Goal: Information Seeking & Learning: Check status

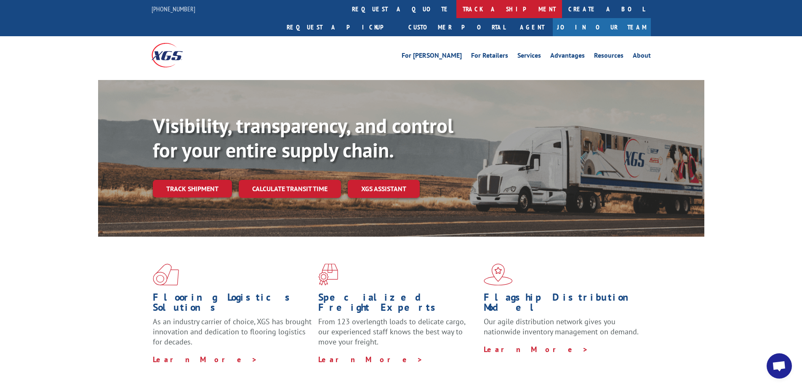
click at [456, 8] on link "track a shipment" at bounding box center [509, 9] width 106 height 18
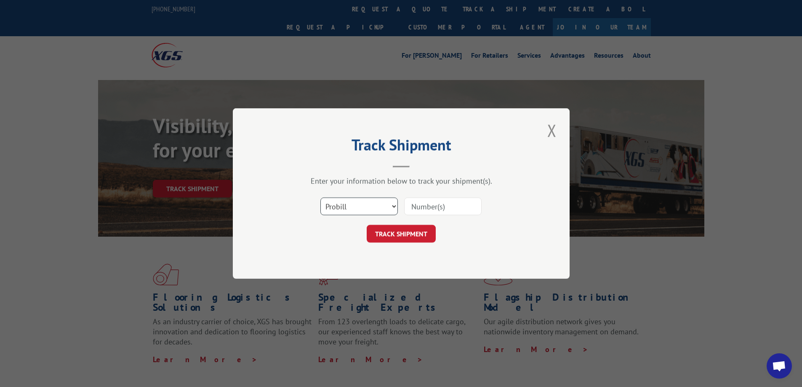
click at [342, 205] on select "Select category... Probill BOL PO" at bounding box center [358, 206] width 77 height 18
select select "bol"
click at [320, 197] on select "Select category... Probill BOL PO" at bounding box center [358, 206] width 77 height 18
click at [426, 205] on input at bounding box center [442, 206] width 77 height 18
type input "593173"
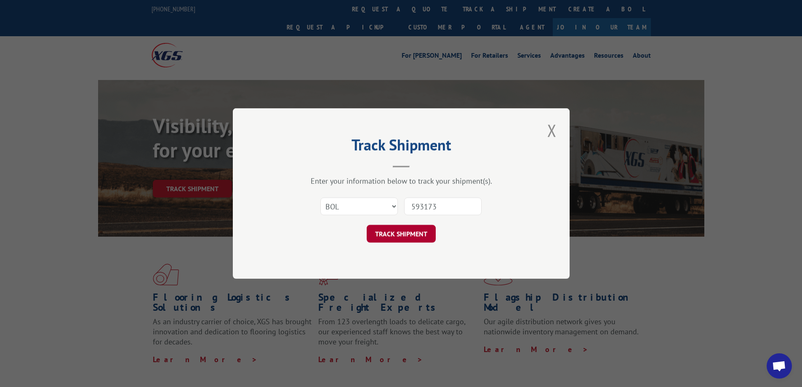
click at [418, 229] on button "TRACK SHIPMENT" at bounding box center [401, 234] width 69 height 18
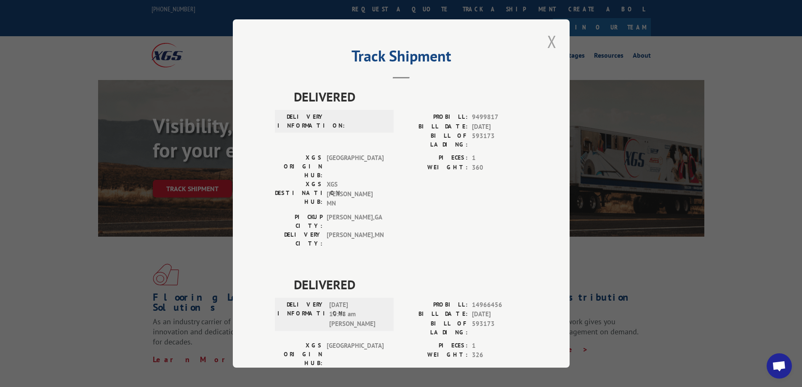
click at [552, 42] on button "Close modal" at bounding box center [552, 41] width 14 height 23
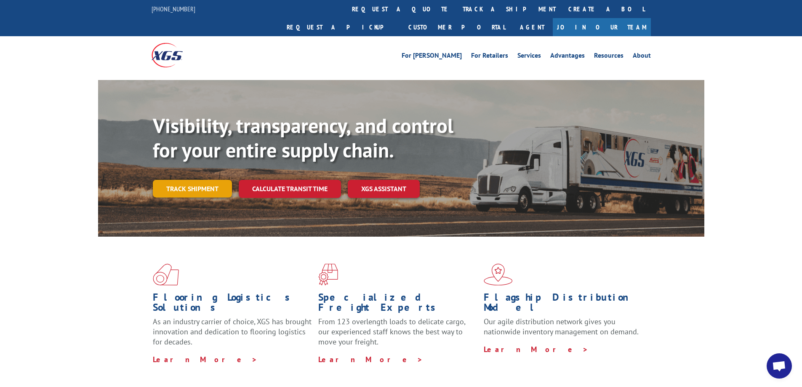
click at [170, 180] on link "Track shipment" at bounding box center [192, 189] width 79 height 18
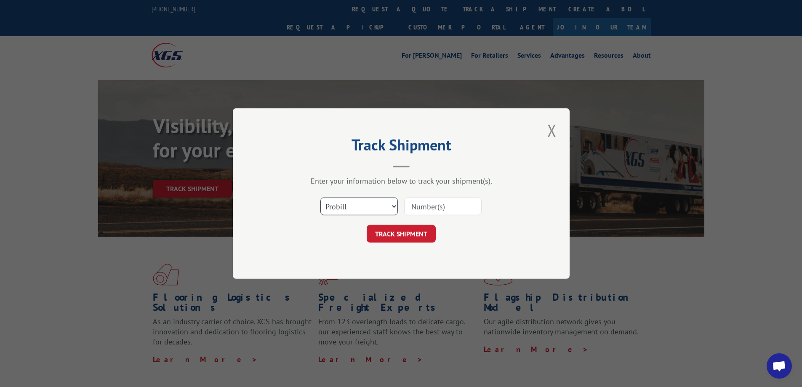
click at [348, 209] on select "Select category... Probill BOL PO" at bounding box center [358, 206] width 77 height 18
select select "bol"
click at [320, 197] on select "Select category... Probill BOL PO" at bounding box center [358, 206] width 77 height 18
click at [412, 208] on input at bounding box center [442, 206] width 77 height 18
type input "5953173"
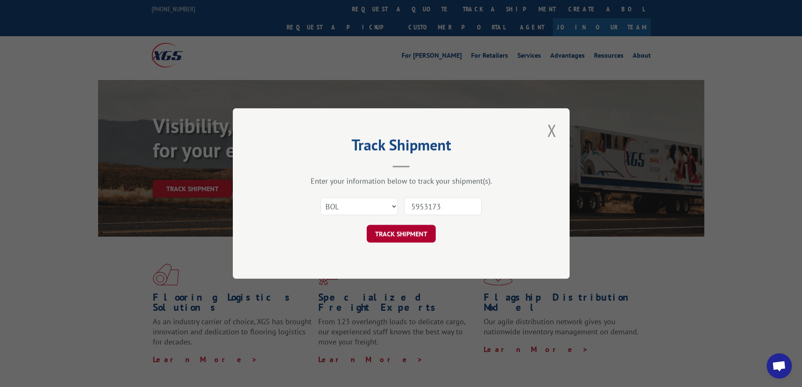
click at [384, 233] on button "TRACK SHIPMENT" at bounding box center [401, 234] width 69 height 18
